Goal: Contribute content: Contribute content

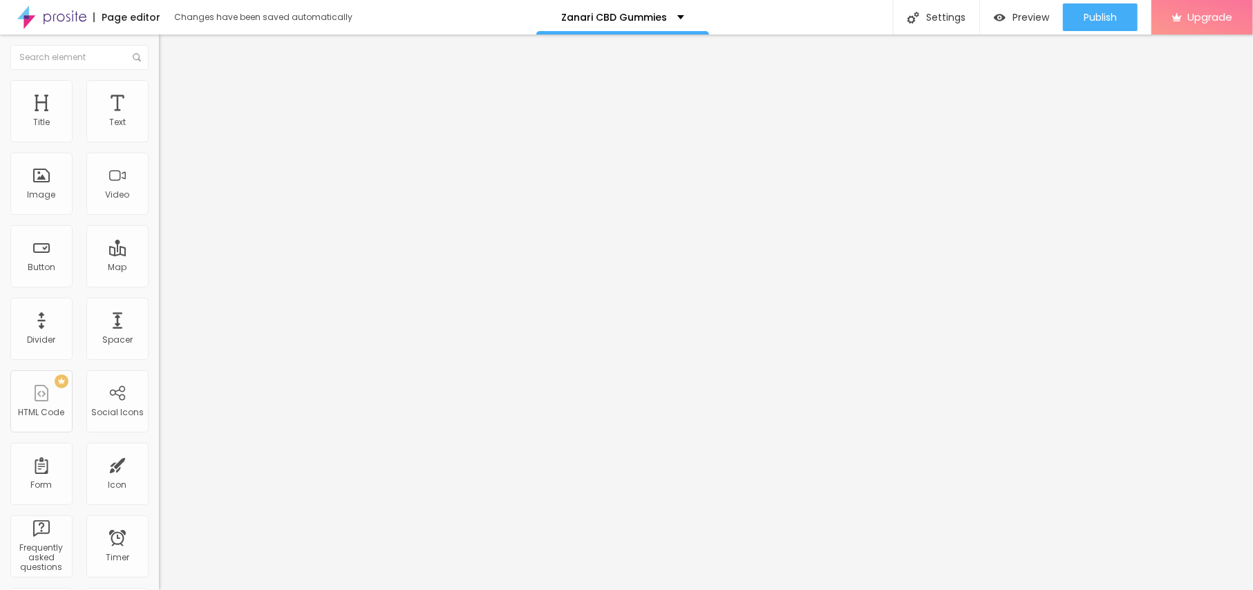
click at [159, 118] on div "Add image" at bounding box center [238, 113] width 159 height 10
click at [159, 119] on span "Add image" at bounding box center [187, 113] width 57 height 12
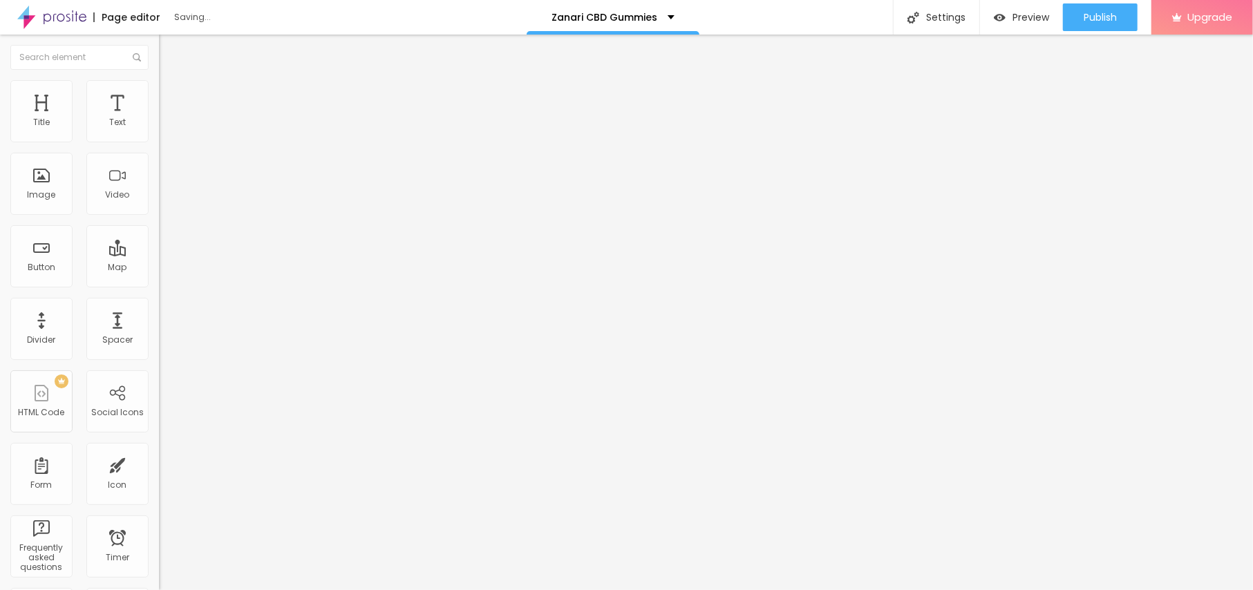
click at [159, 91] on li "Style" at bounding box center [238, 87] width 159 height 14
type input "90"
type input "85"
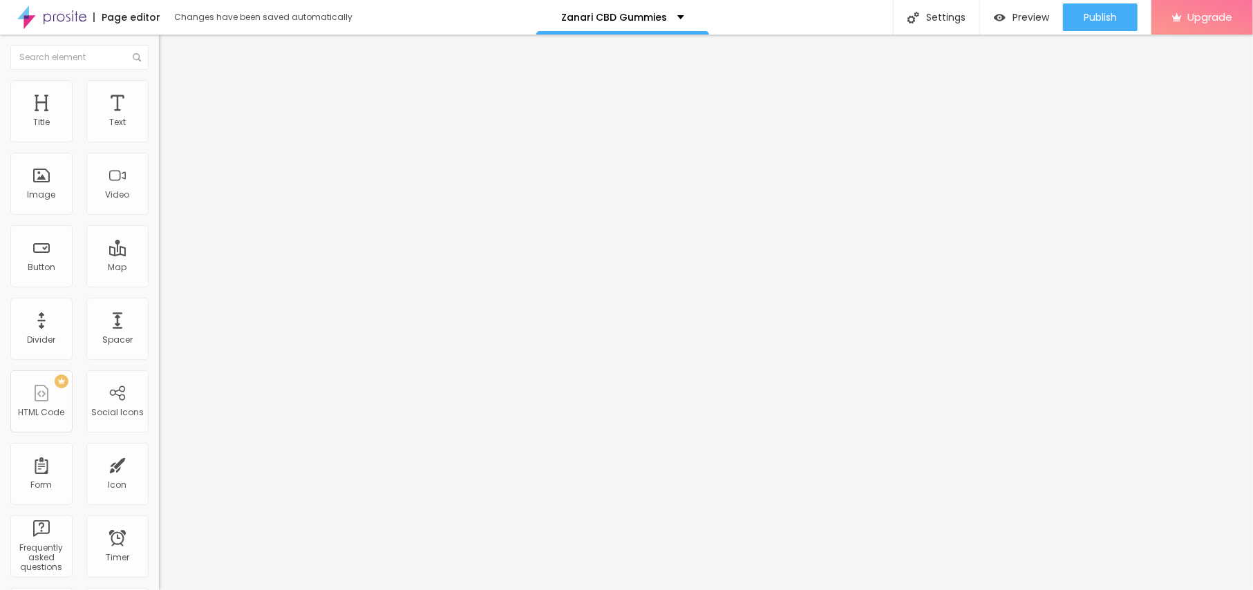
type input "85"
type input "80"
type input "75"
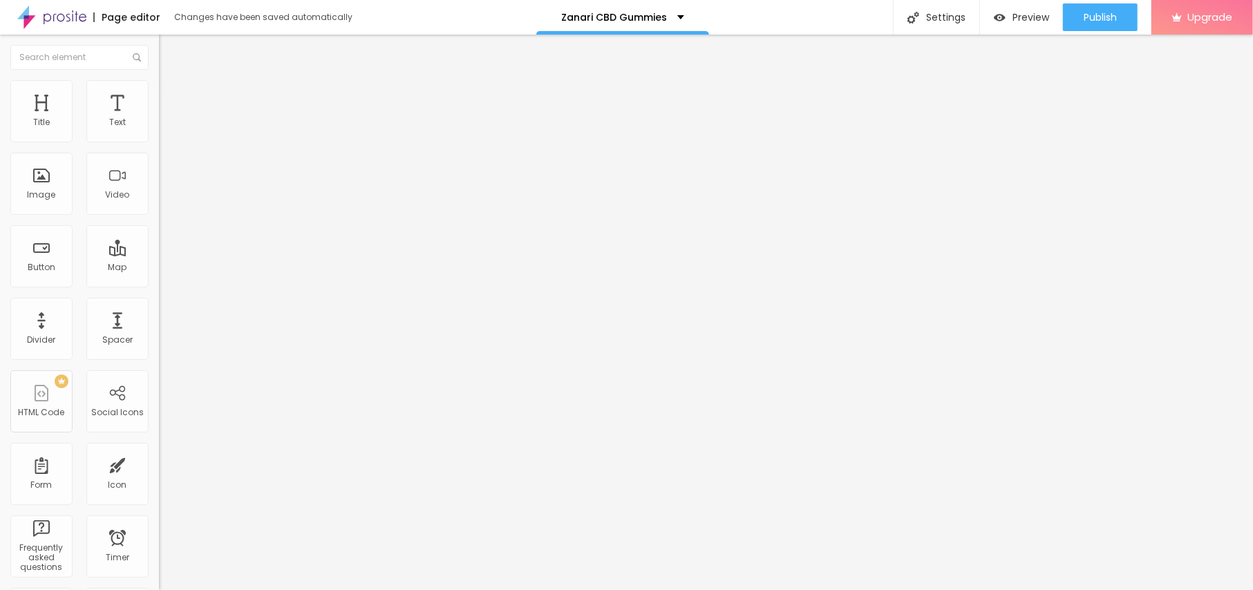
type input "70"
type input "65"
type input "60"
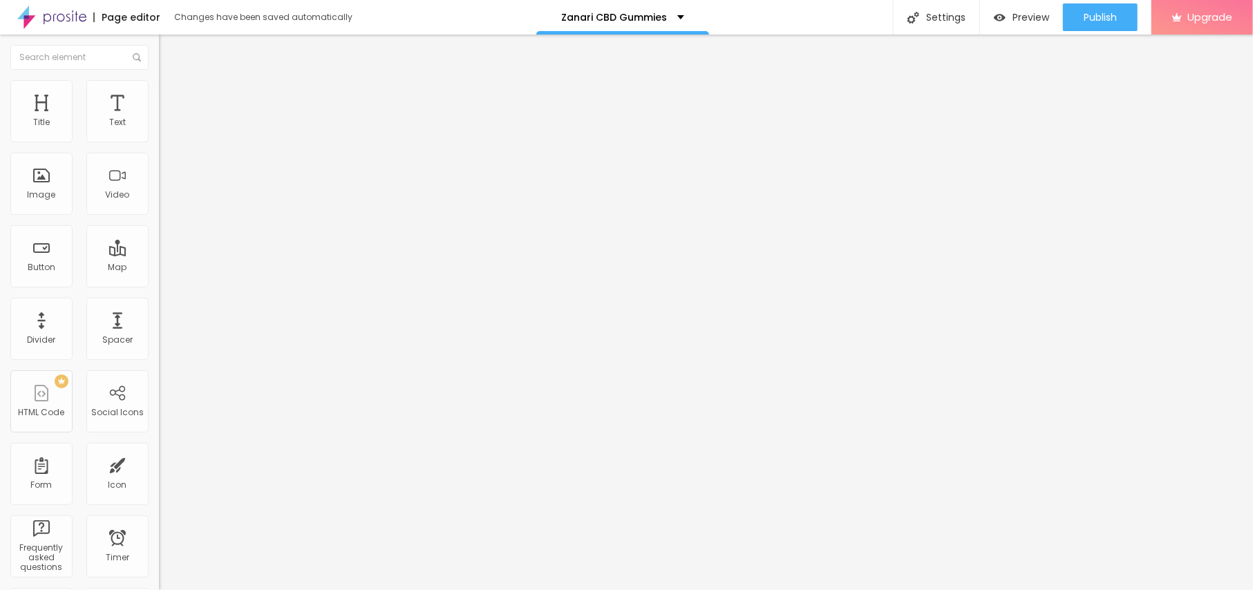
type input "60"
type input "55"
type input "45"
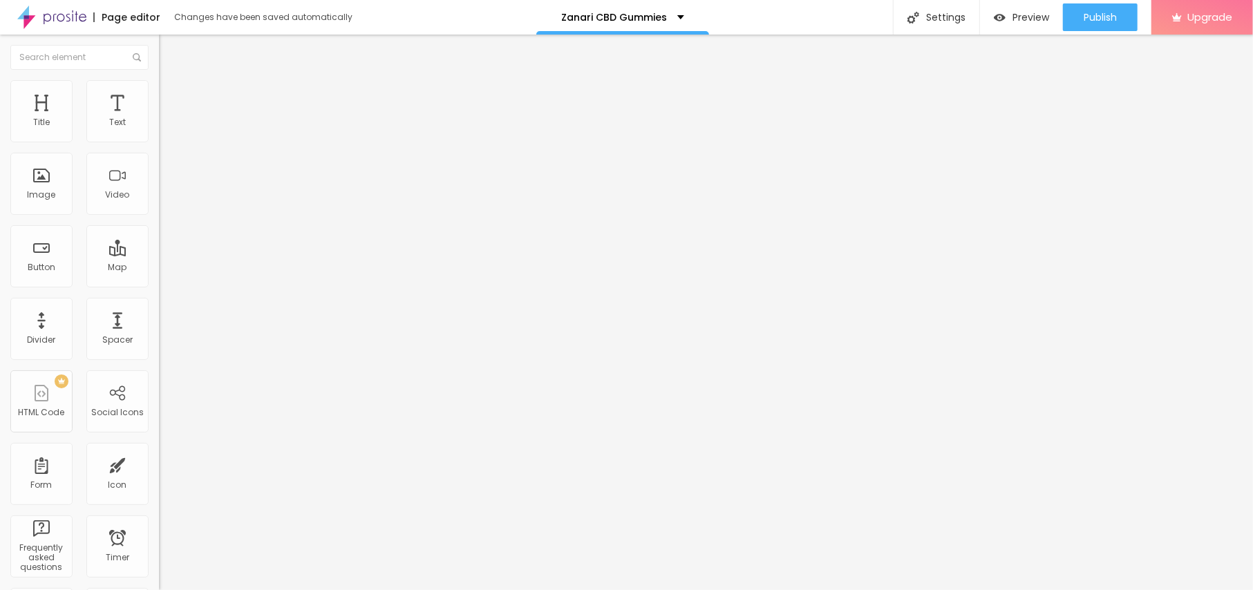
type input "40"
type input "35"
type input "30"
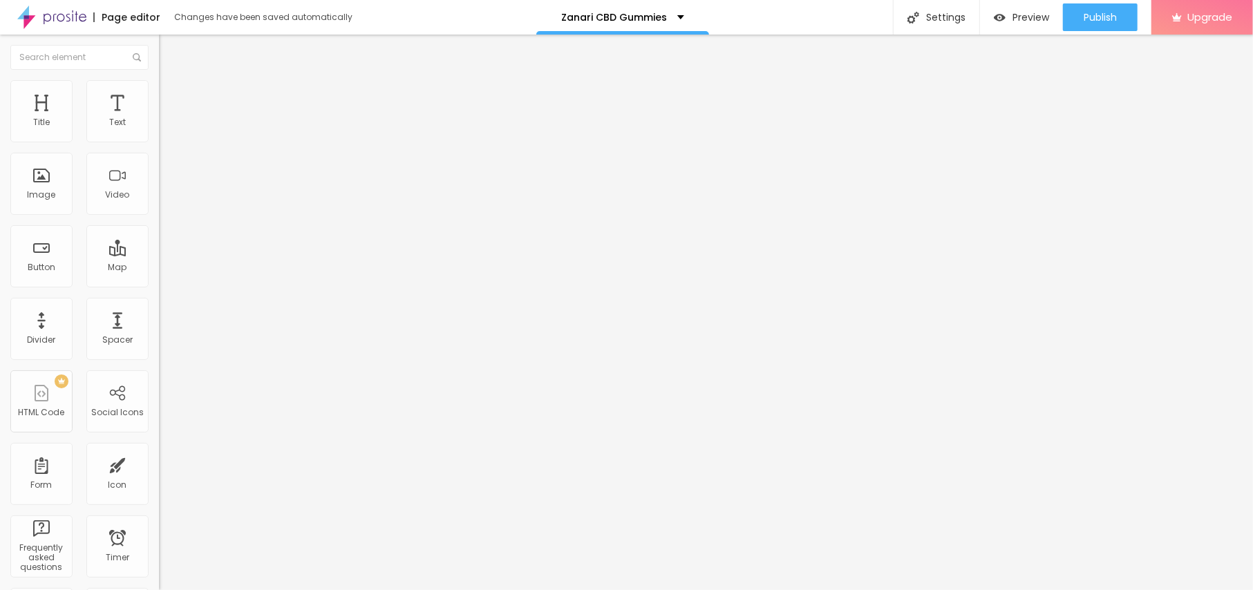
type input "30"
type input "25"
type input "20"
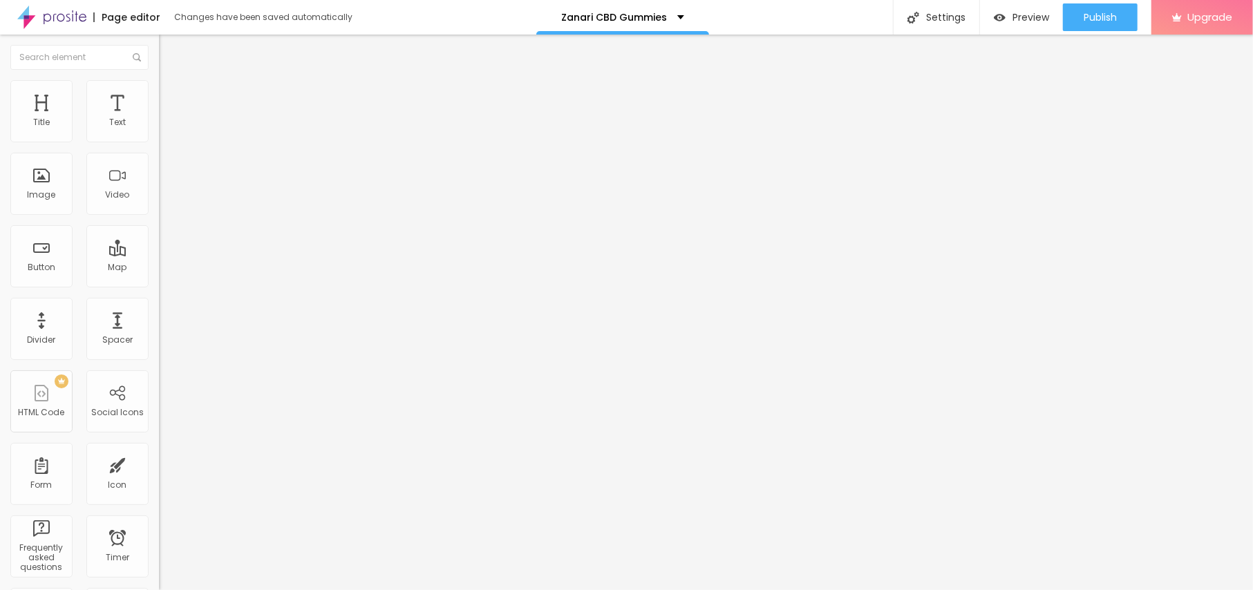
type input "25"
drag, startPoint x: 142, startPoint y: 147, endPoint x: 35, endPoint y: 149, distance: 107.2
type input "25"
click at [159, 142] on input "range" at bounding box center [203, 136] width 89 height 11
click at [171, 82] on span "Content" at bounding box center [188, 76] width 34 height 12
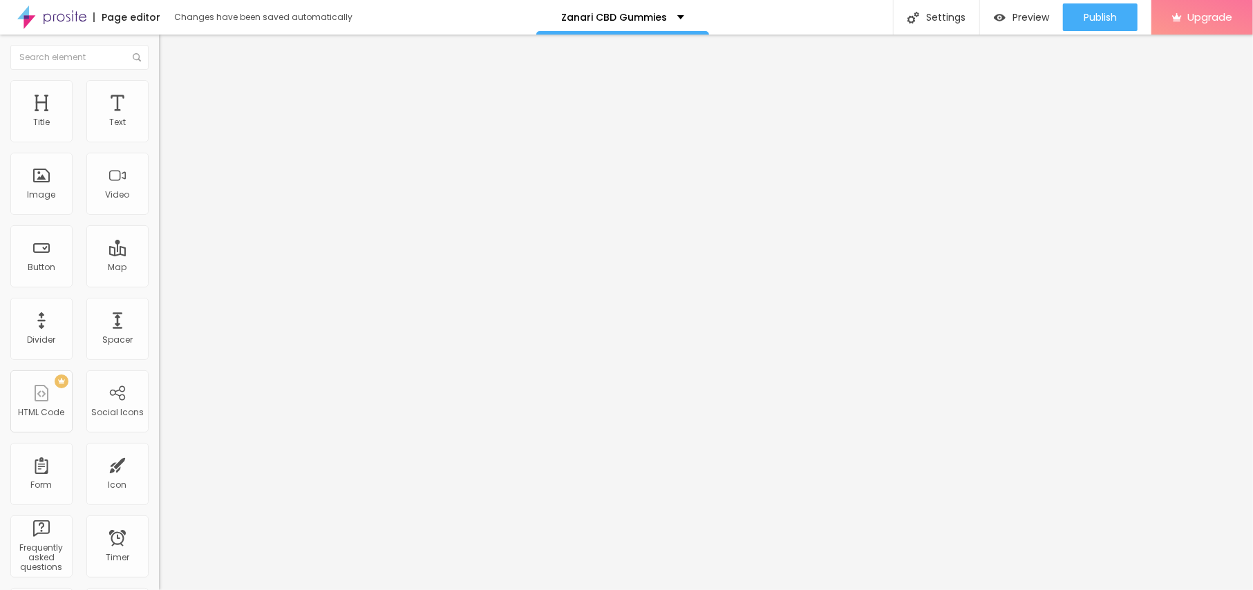
click at [159, 140] on input "text" at bounding box center [242, 133] width 166 height 14
paste input "Zanari CBD Gummies"
type input "Zanari CBD Gummies"
drag, startPoint x: 64, startPoint y: 375, endPoint x: 0, endPoint y: 375, distance: 64.3
click at [159, 316] on div "Change image Image description (Alt) Zanari CBD Gummies Align Aspect Ratio Orig…" at bounding box center [238, 212] width 159 height 208
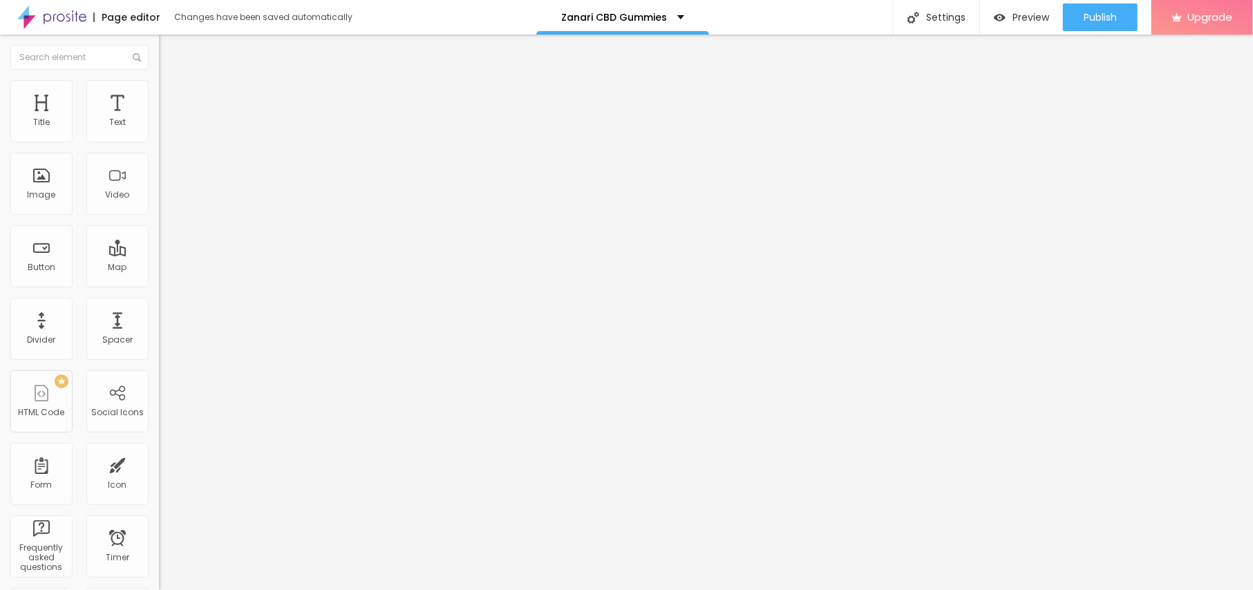
paste input "[URL][DOMAIN_NAME]"
type input "[URL][DOMAIN_NAME]"
drag, startPoint x: 69, startPoint y: 153, endPoint x: 0, endPoint y: 153, distance: 69.1
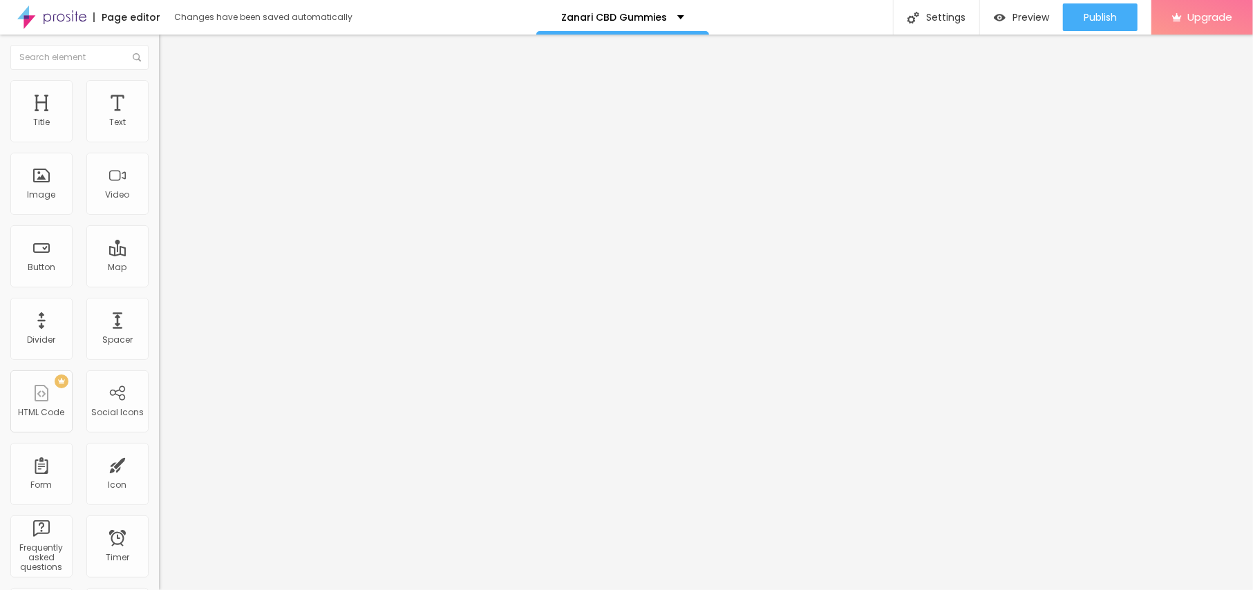
click at [159, 153] on div "Text Click me Align Size Default Small Default Big Link URL https:// Open in ne…" at bounding box center [238, 208] width 159 height 201
paste input "😍👇SHOP NOW😍👇"
type input "😍👇SHOP NOW😍👇"
drag, startPoint x: 84, startPoint y: 286, endPoint x: 0, endPoint y: 292, distance: 84.5
click at [159, 292] on div "Text 😍👇SHOP NOW😍👇 Align Size Default Small Default Big Link URL https:// Open i…" at bounding box center [238, 208] width 159 height 201
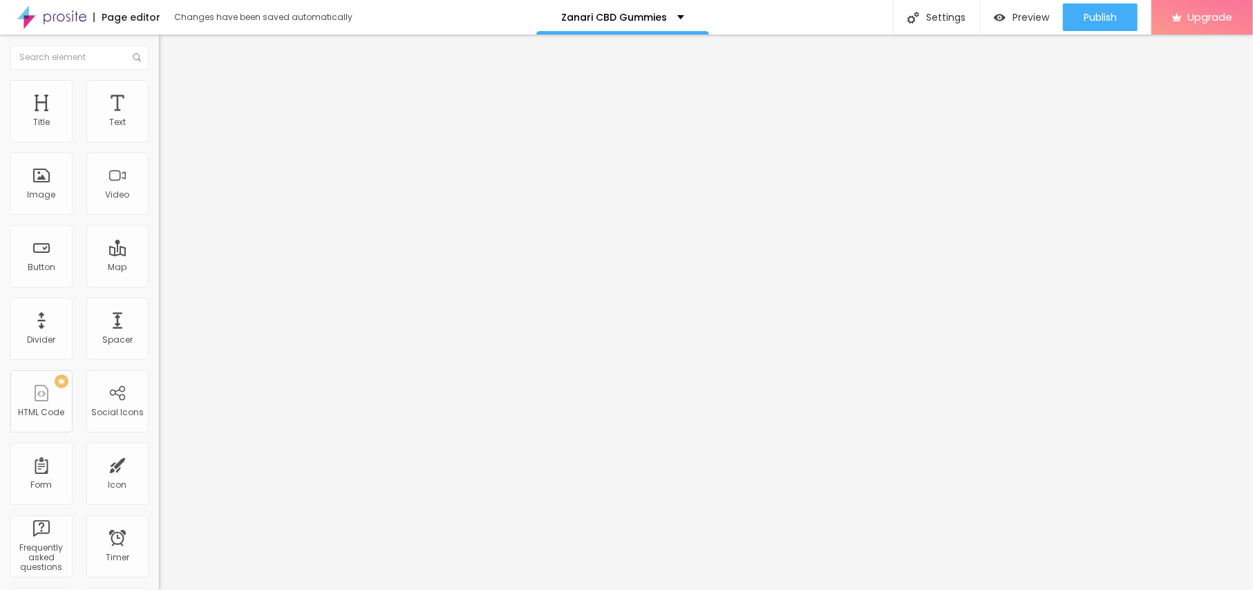
paste input "[URL][DOMAIN_NAME]"
type input "[URL][DOMAIN_NAME]"
click at [111, 328] on div "Spacer" at bounding box center [117, 329] width 62 height 62
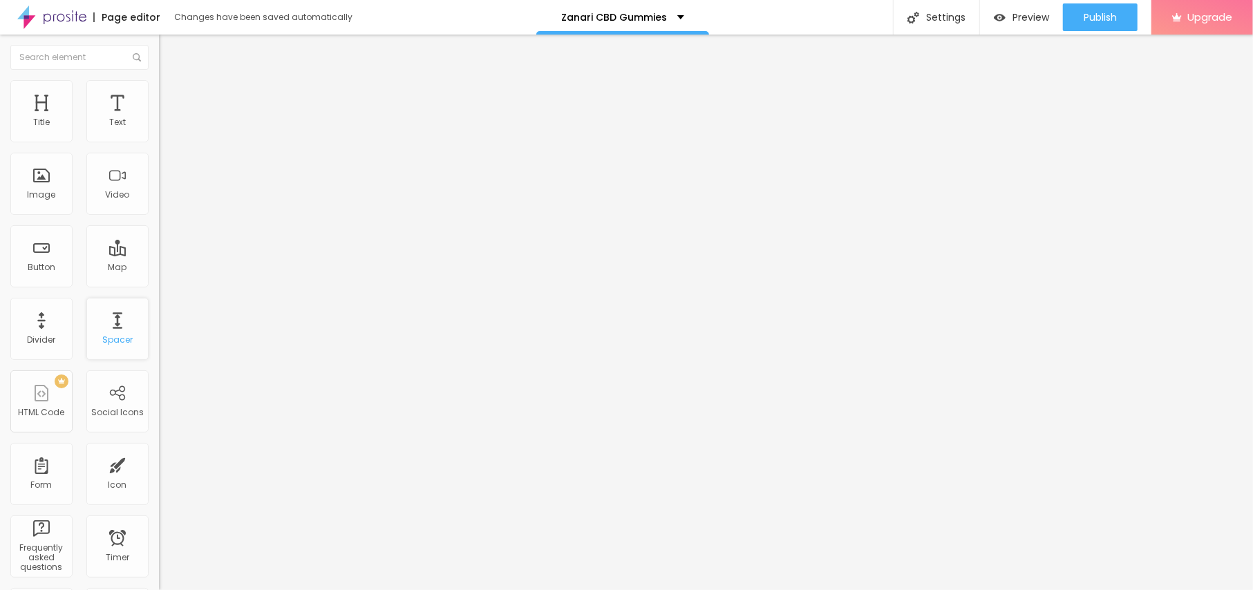
click at [111, 328] on div "Spacer" at bounding box center [117, 329] width 62 height 62
click at [111, 333] on div "Spacer" at bounding box center [117, 329] width 62 height 62
click at [166, 127] on icon "button" at bounding box center [169, 125] width 6 height 6
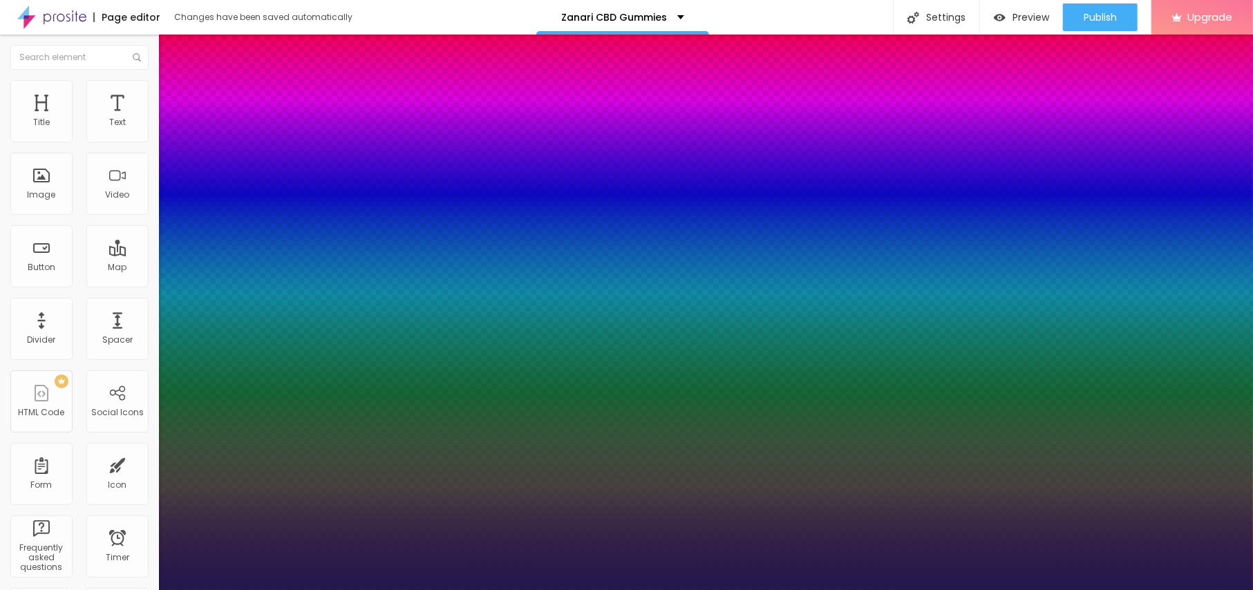
type input "1"
type input "14"
type input "1"
type input "15"
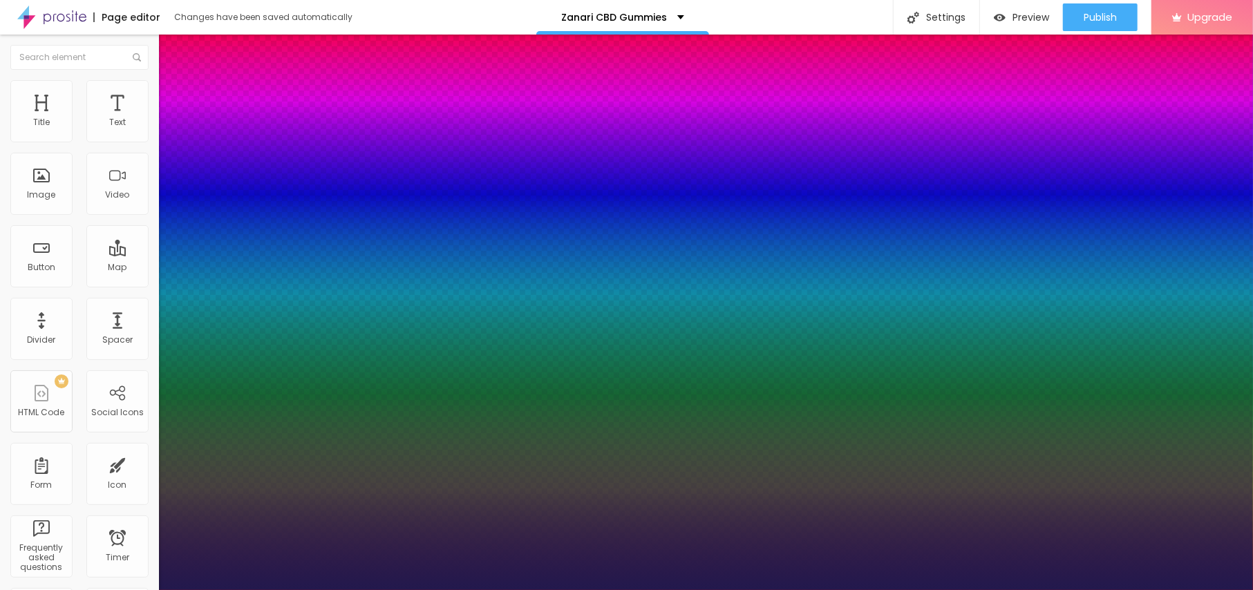
type input "15"
type input "1"
type input "16"
type input "1"
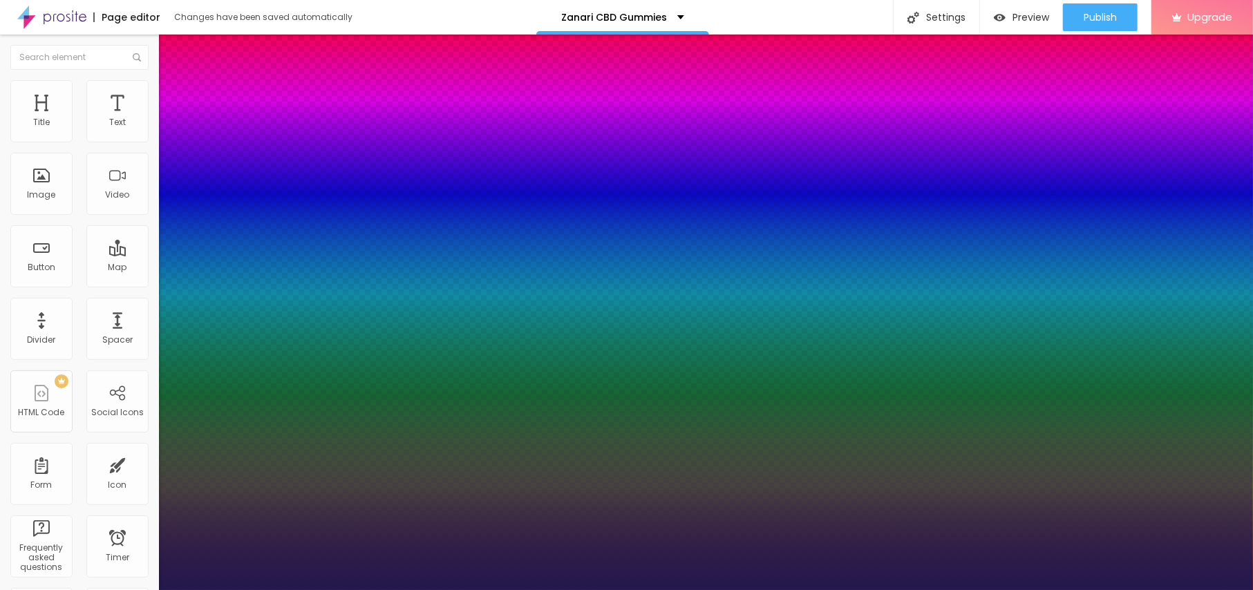
type input "17"
type input "1"
type input "18"
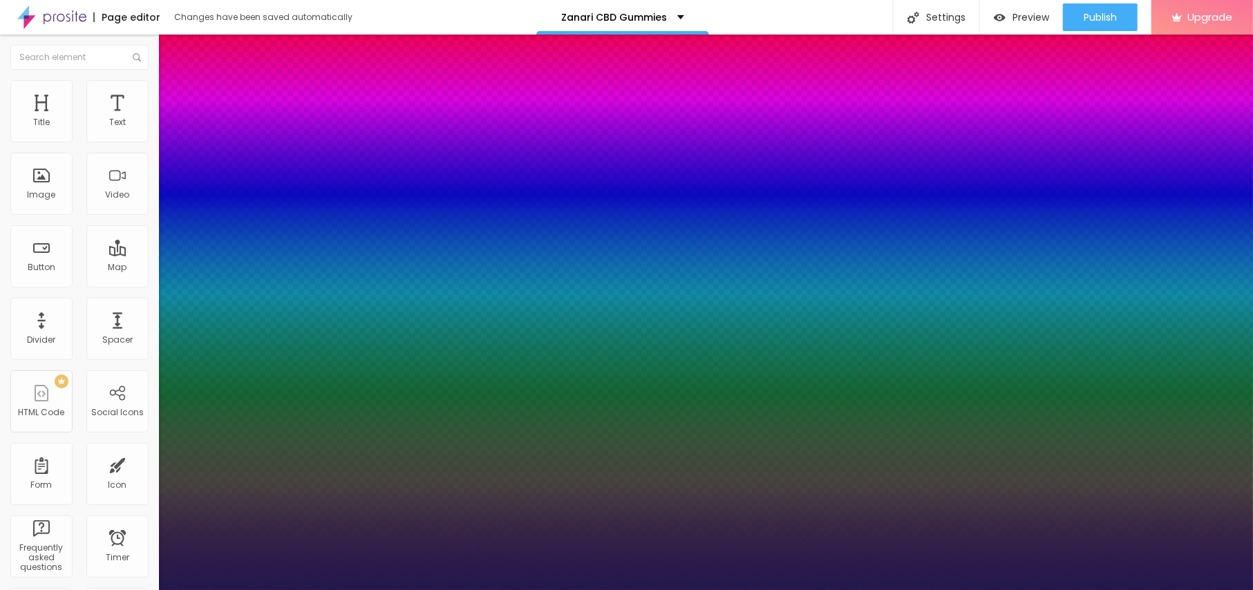
type input "1"
type input "19"
type input "1"
type input "20"
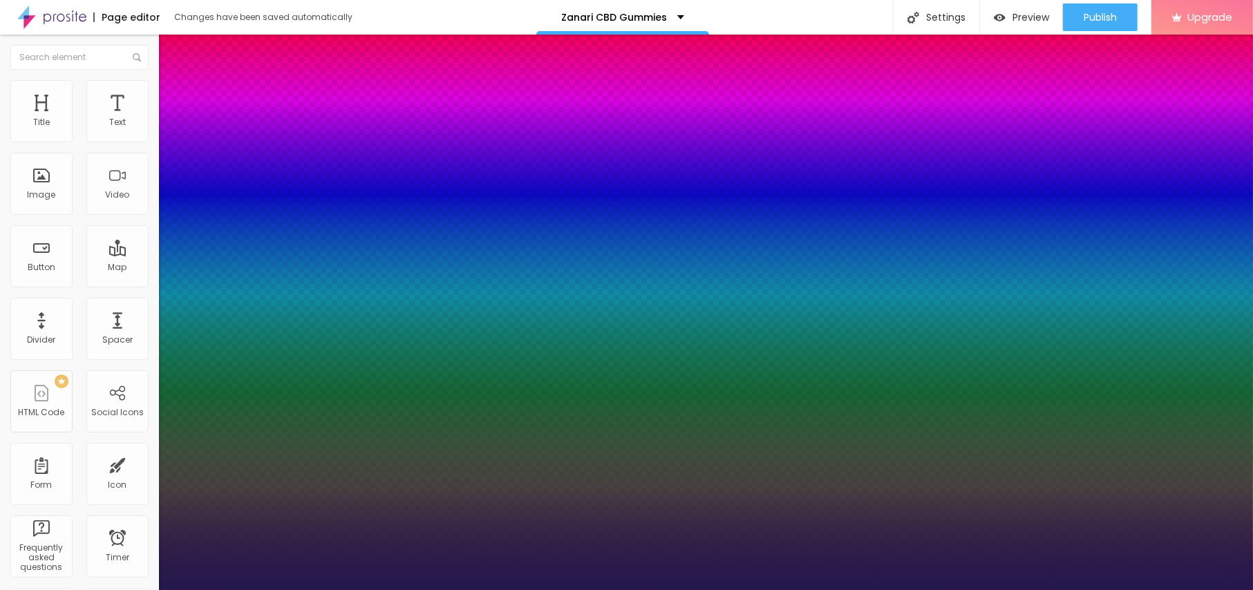
type input "20"
type input "1"
type input "21"
type input "1"
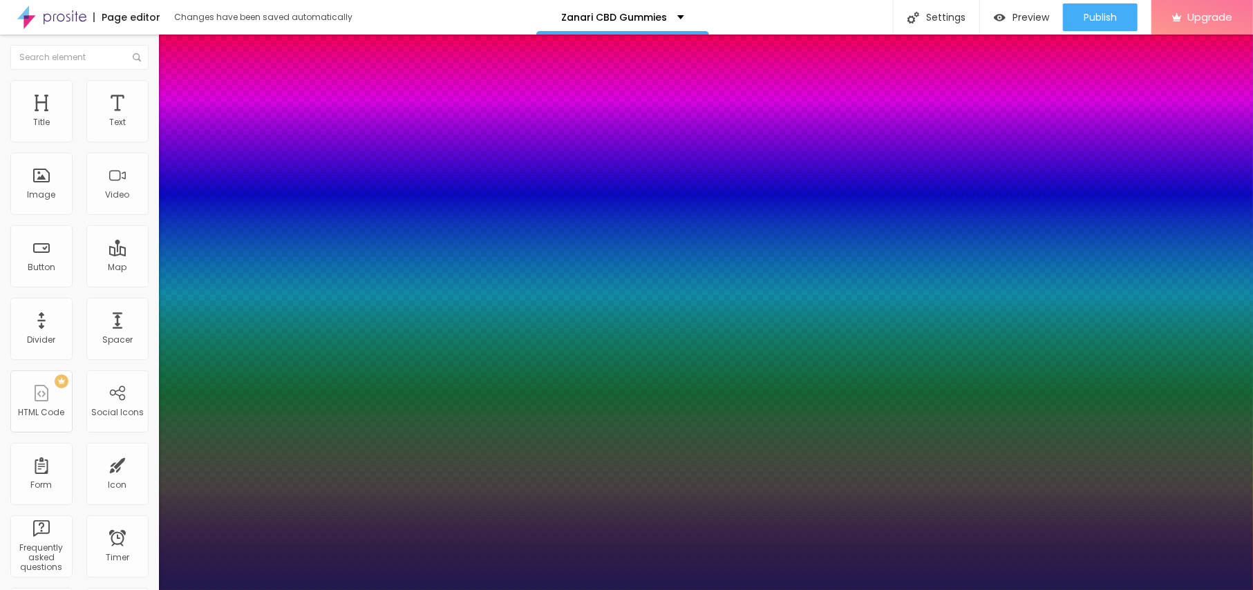
type input "23"
type input "1"
type input "24"
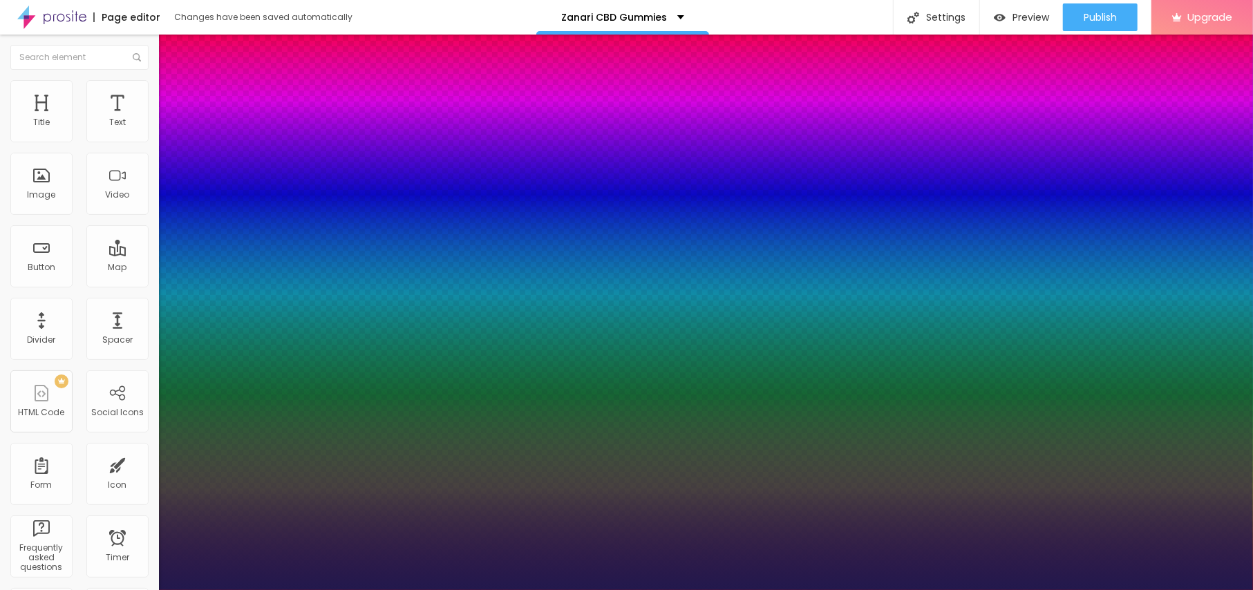
type input "1"
type input "23"
type input "1"
type input "22"
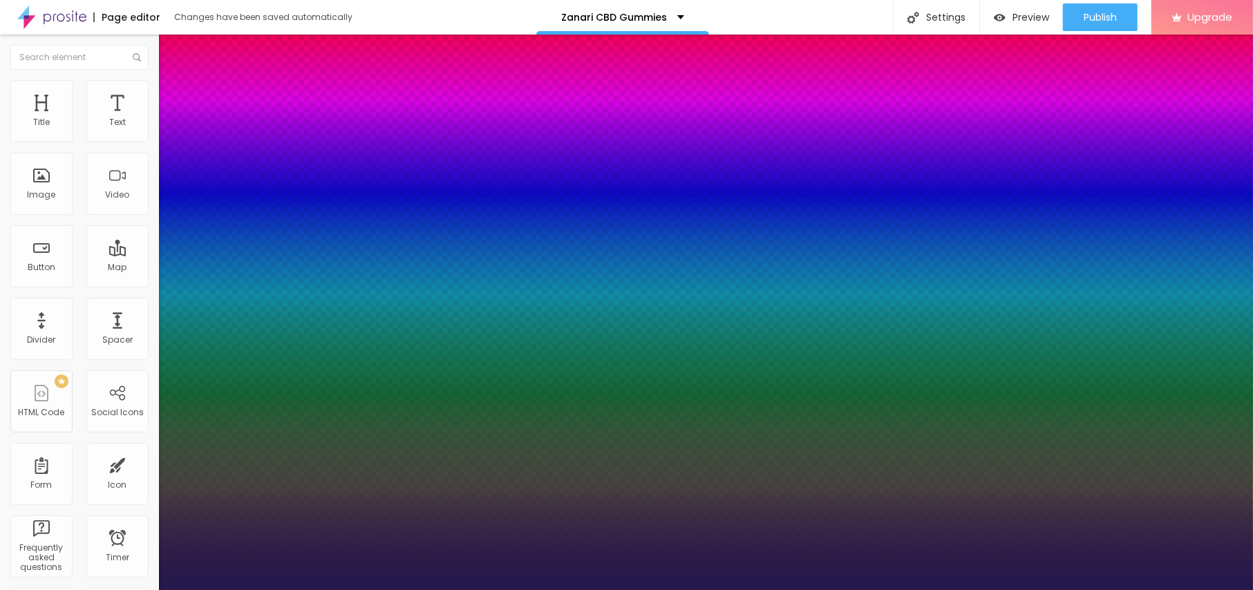
type input "22"
type input "1"
drag, startPoint x: 186, startPoint y: 230, endPoint x: 194, endPoint y: 231, distance: 8.4
type input "22"
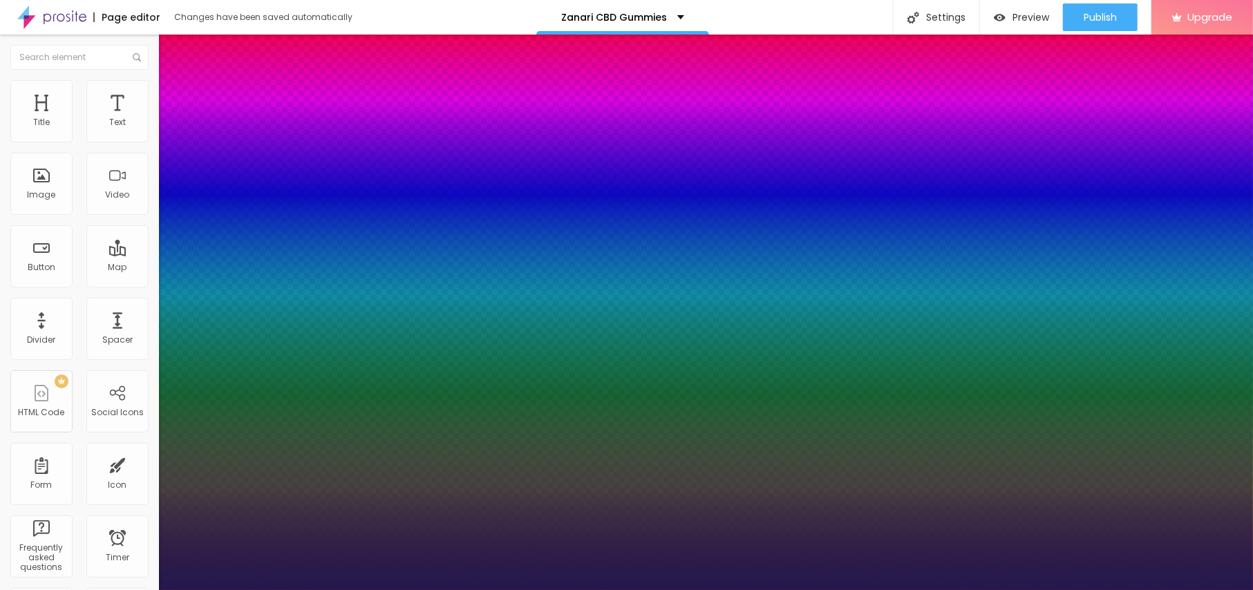
click at [669, 590] on div at bounding box center [626, 590] width 1253 height 0
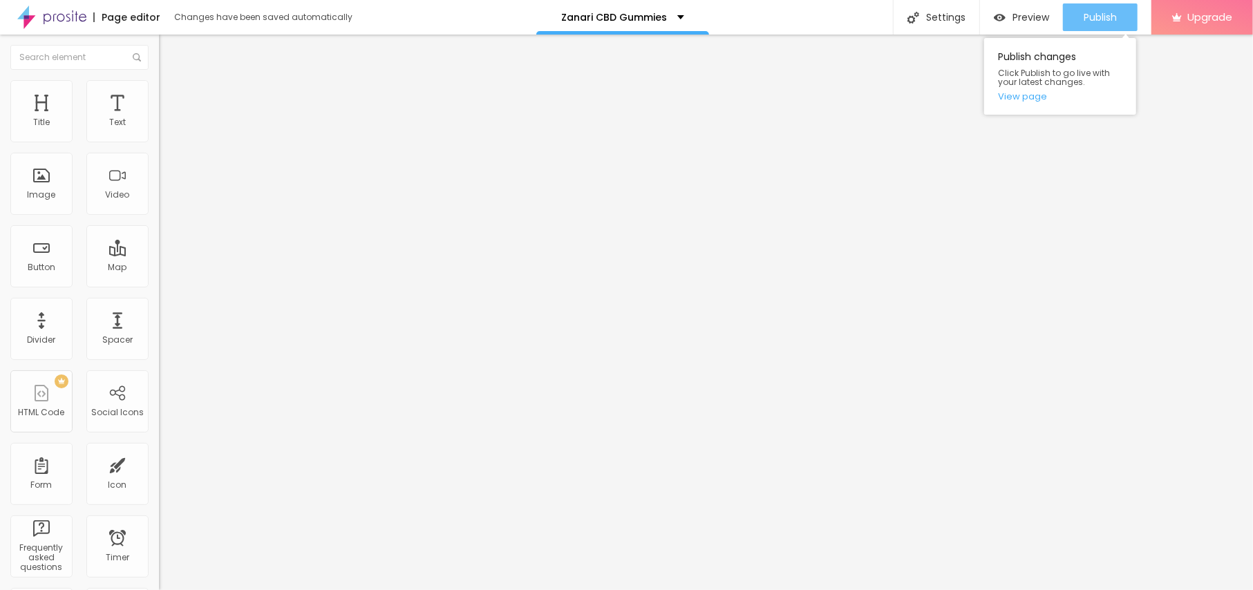
click at [1085, 20] on span "Publish" at bounding box center [1100, 17] width 33 height 11
click at [1029, 100] on link "View page" at bounding box center [1060, 96] width 124 height 9
